Goal: Task Accomplishment & Management: Use online tool/utility

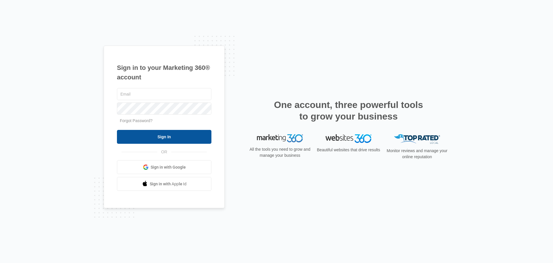
type input "[PERSON_NAME][EMAIL_ADDRESS][PERSON_NAME][DOMAIN_NAME]"
click at [179, 140] on input "Sign In" at bounding box center [164, 137] width 95 height 14
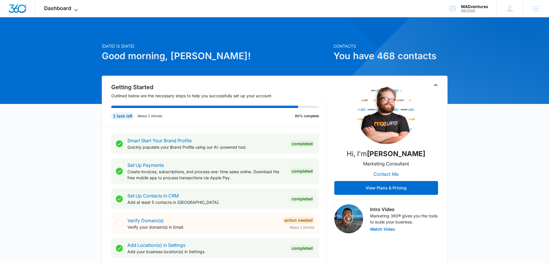
click at [79, 10] on icon at bounding box center [76, 10] width 7 height 7
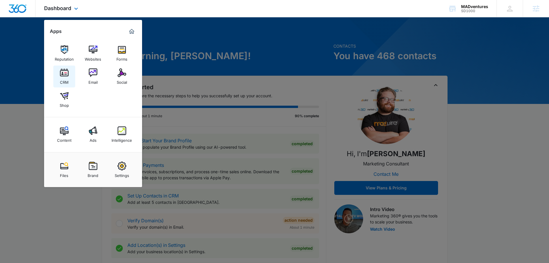
click at [56, 70] on link "CRM" at bounding box center [64, 76] width 22 height 22
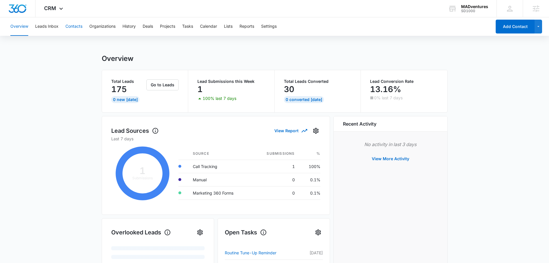
click at [68, 23] on button "Contacts" at bounding box center [73, 26] width 17 height 18
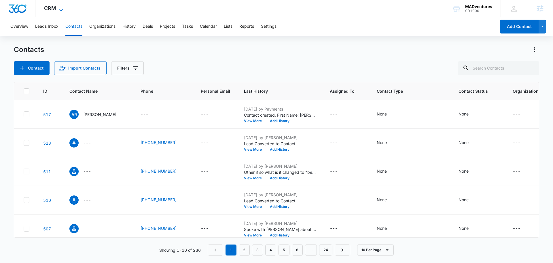
click at [62, 5] on div "CRM Apps Reputation Websites Forms CRM Email Social Shop Content Ads Intelligen…" at bounding box center [54, 8] width 38 height 17
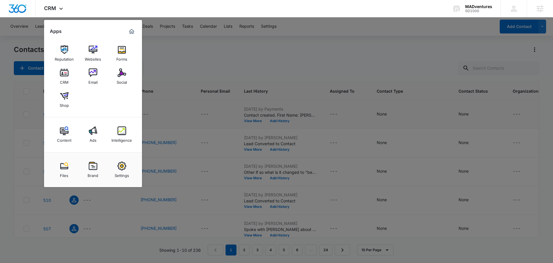
click at [97, 128] on link "Ads" at bounding box center [93, 134] width 22 height 22
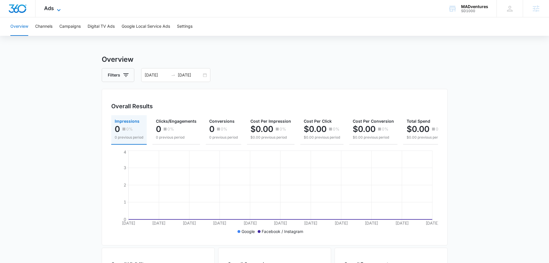
click at [52, 9] on div "Ads Apps Reputation Websites Forms CRM Email Social Shop Content Ads Intelligen…" at bounding box center [52, 8] width 35 height 17
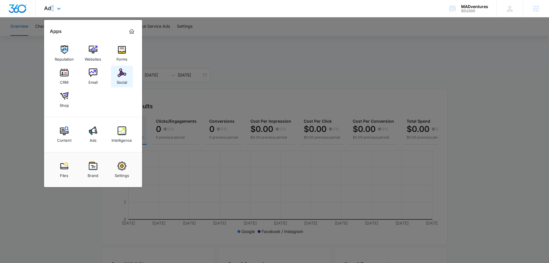
click at [117, 79] on div "Social" at bounding box center [122, 80] width 10 height 7
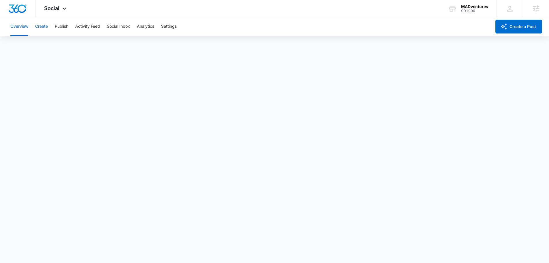
click at [41, 26] on button "Create" at bounding box center [41, 26] width 13 height 18
click at [58, 25] on button "Publish" at bounding box center [62, 26] width 14 height 18
click at [92, 23] on button "Activity Feed" at bounding box center [87, 26] width 25 height 18
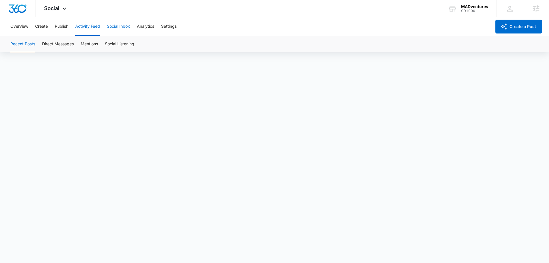
click at [120, 26] on button "Social Inbox" at bounding box center [118, 26] width 23 height 18
click at [55, 7] on span "Social" at bounding box center [51, 8] width 15 height 6
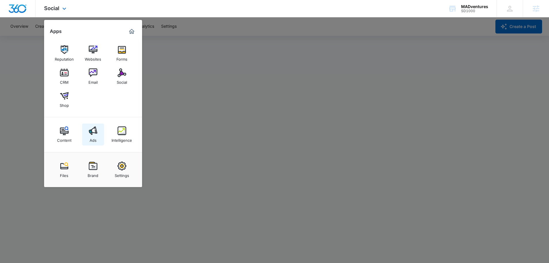
click at [89, 137] on link "Ads" at bounding box center [93, 134] width 22 height 22
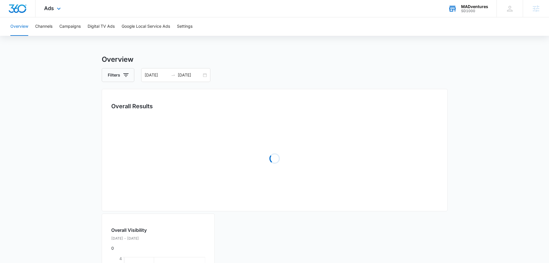
click at [478, 5] on div "MADventures" at bounding box center [474, 6] width 27 height 5
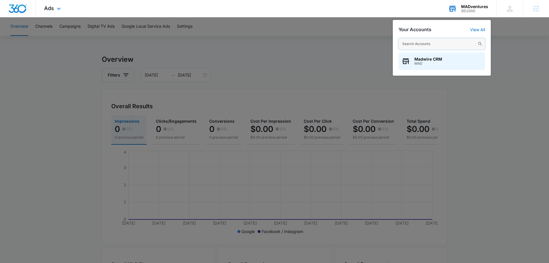
click at [428, 43] on input "text" at bounding box center [442, 44] width 86 height 12
type input "pacific dent"
click at [433, 58] on span "Pacific Dental Studio" at bounding box center [434, 59] width 41 height 5
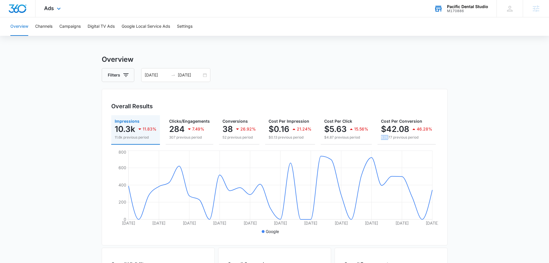
drag, startPoint x: 375, startPoint y: 144, endPoint x: 387, endPoint y: 146, distance: 12.1
click at [387, 144] on div "Impressions 10.3k 11.83% 11.6k previous period Clicks/Engagements 284 7.49% 307…" at bounding box center [274, 129] width 327 height 29
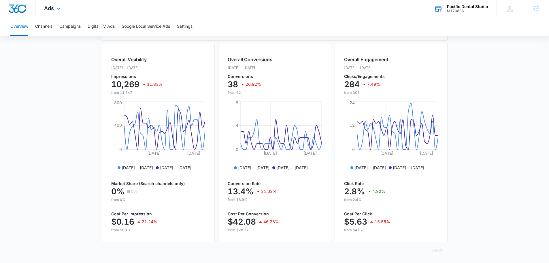
scroll to position [210, 0]
click at [74, 22] on button "Campaigns" at bounding box center [69, 26] width 21 height 18
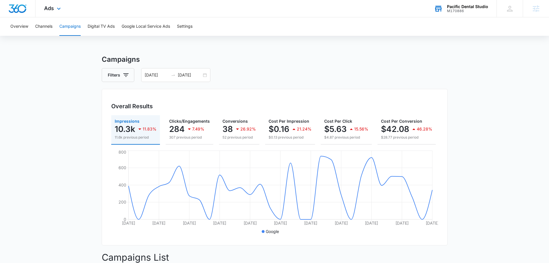
click at [63, 6] on div "Ads Apps Reputation Websites Forms CRM Email Social Content Ads Intelligence Fi…" at bounding box center [52, 8] width 35 height 17
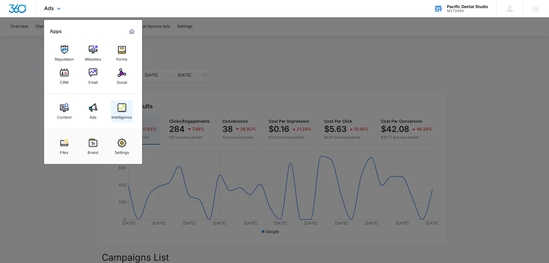
click at [119, 102] on link "Intelligence" at bounding box center [122, 111] width 22 height 22
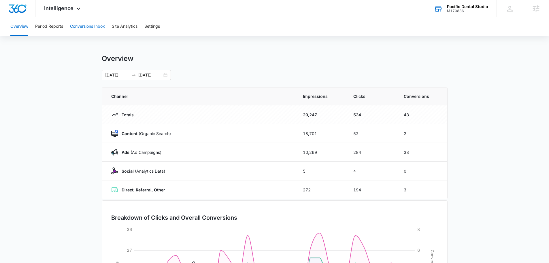
click at [89, 22] on button "Conversions Inbox" at bounding box center [87, 26] width 35 height 18
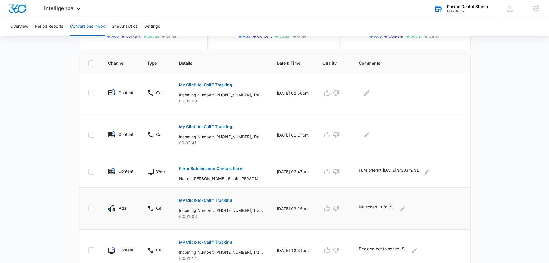
scroll to position [115, 0]
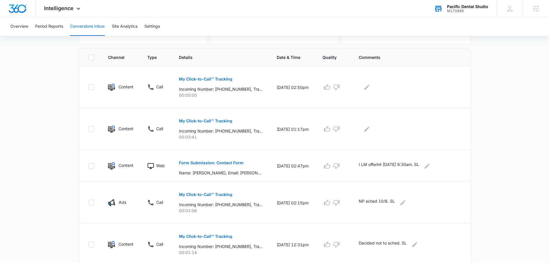
click at [37, 130] on main "Filters [DATE] [DATE] New Conversion Total Conversions: 30 Ads Content Social O…" at bounding box center [274, 204] width 549 height 556
click at [37, 135] on main "Filters [DATE] [DATE] New Conversion Total Conversions: 30 Ads Content Social O…" at bounding box center [274, 204] width 549 height 556
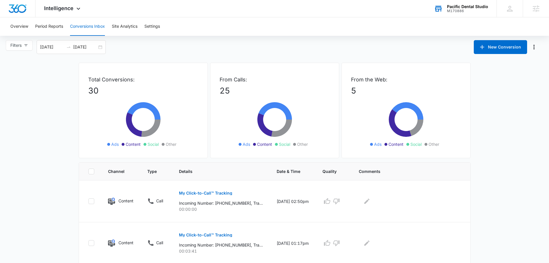
scroll to position [0, 0]
